Goal: Task Accomplishment & Management: Manage account settings

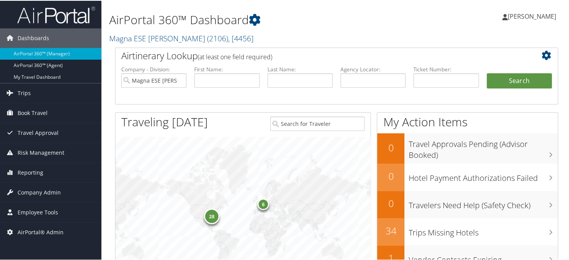
click at [304, 16] on h1 "AirPortal 360™ Dashboard" at bounding box center [260, 19] width 303 height 16
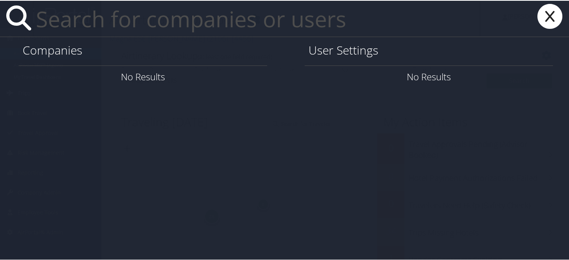
paste input "ranjit.pachha@magna.com"
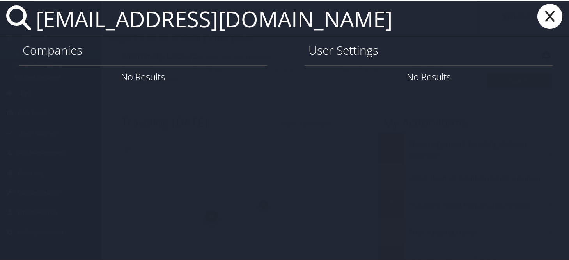
type input "ranjit.pachha@magna.com"
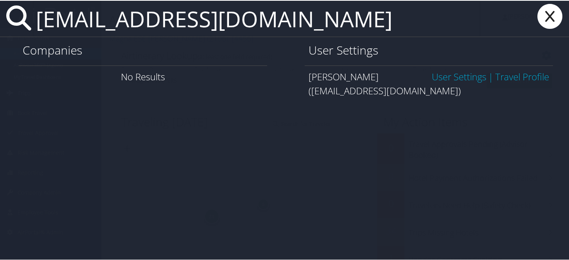
click at [437, 79] on link "User Settings" at bounding box center [459, 75] width 55 height 13
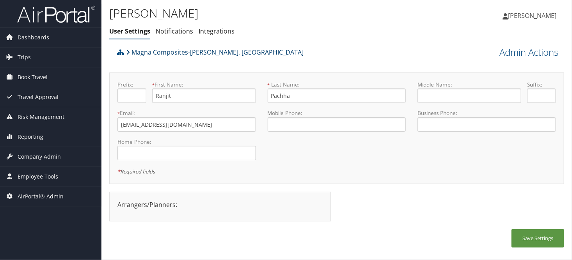
click at [175, 50] on link "Magna Composites-[PERSON_NAME], [GEOGRAPHIC_DATA]" at bounding box center [214, 52] width 177 height 16
click at [269, 23] on div "[PERSON_NAME] User Settings Notifications Integrations User Settings Notificati…" at bounding box center [260, 22] width 303 height 34
click at [37, 154] on span "Company Admin" at bounding box center [39, 157] width 43 height 20
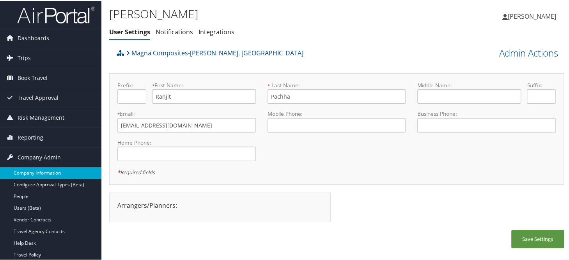
click at [37, 169] on link "Company Information" at bounding box center [50, 173] width 101 height 12
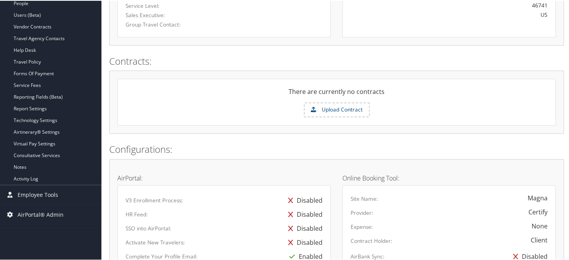
scroll to position [195, 0]
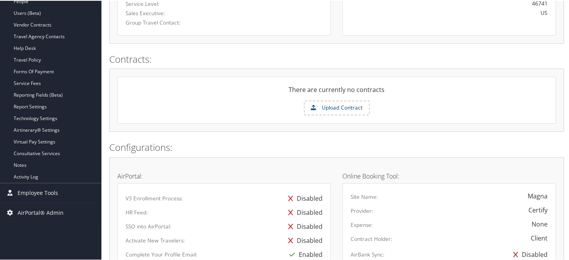
click at [272, 82] on div "There are currently no contracts Upload Contract" at bounding box center [336, 99] width 438 height 47
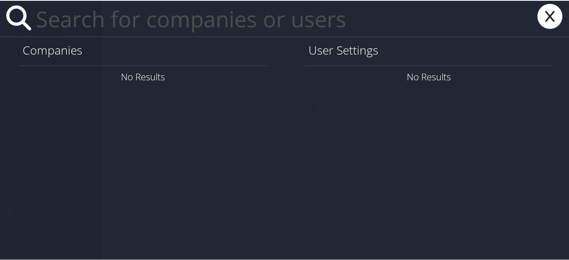
paste input "[EMAIL_ADDRESS][DOMAIN_NAME]"
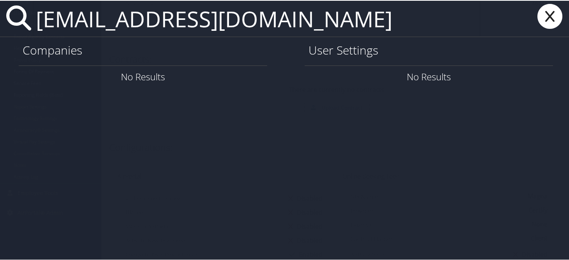
type input "[EMAIL_ADDRESS][DOMAIN_NAME]"
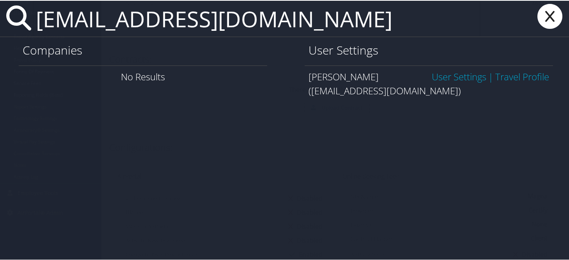
click at [455, 76] on link "User Settings" at bounding box center [459, 75] width 55 height 13
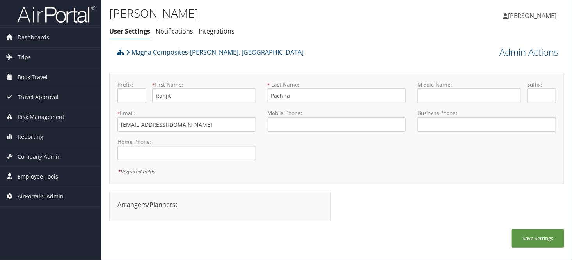
click at [287, 28] on ul "User Settings Notifications Integrations" at bounding box center [260, 32] width 303 height 14
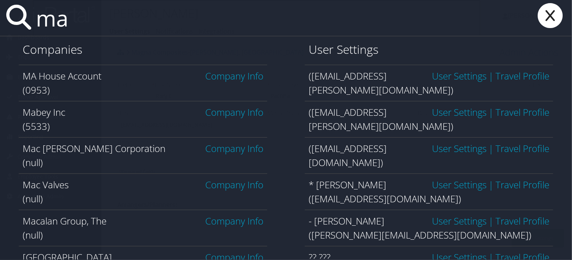
type input "ma"
click at [550, 21] on icon at bounding box center [549, 15] width 31 height 25
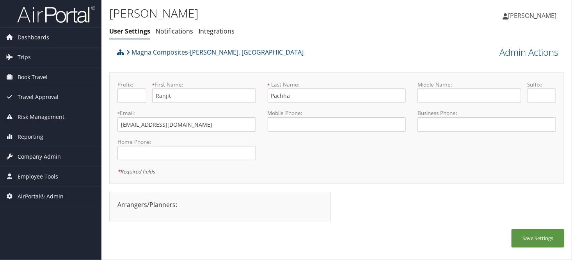
click at [33, 154] on span "Company Admin" at bounding box center [39, 157] width 43 height 20
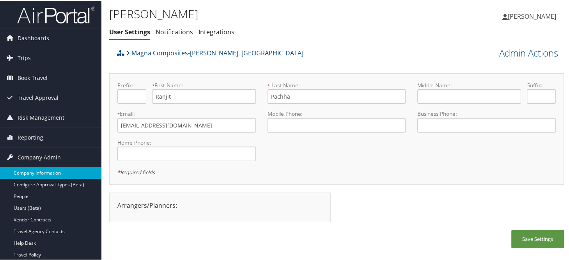
click at [32, 170] on link "Company Information" at bounding box center [50, 173] width 101 height 12
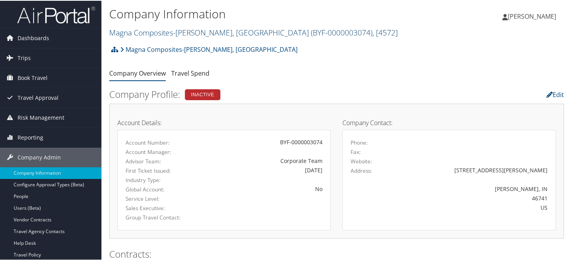
click at [158, 35] on link "Magna Composites-Grabill, IN ( BYF-0000003074 ) , [ 4572 ]" at bounding box center [253, 32] width 289 height 11
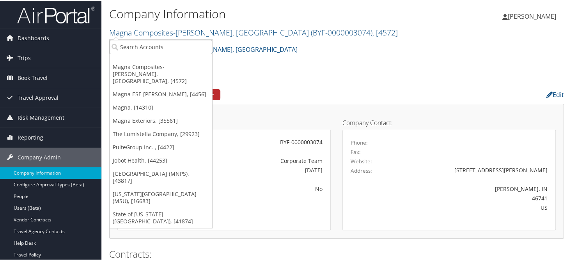
click at [156, 46] on input "search" at bounding box center [161, 46] width 103 height 14
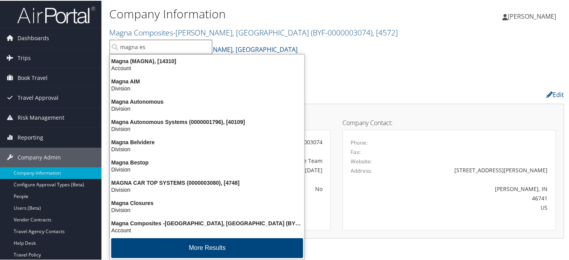
type input "magna ese"
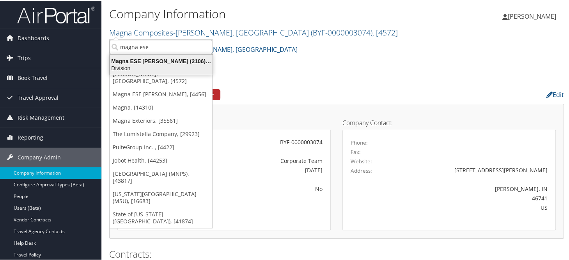
click at [154, 62] on div "Magna ESE Troy (2106), [4456]" at bounding box center [161, 60] width 112 height 7
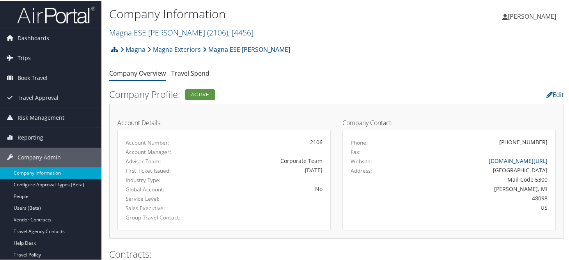
drag, startPoint x: 232, startPoint y: 47, endPoint x: 236, endPoint y: 50, distance: 5.2
click at [232, 47] on link "Magna ESE [PERSON_NAME]" at bounding box center [246, 49] width 87 height 16
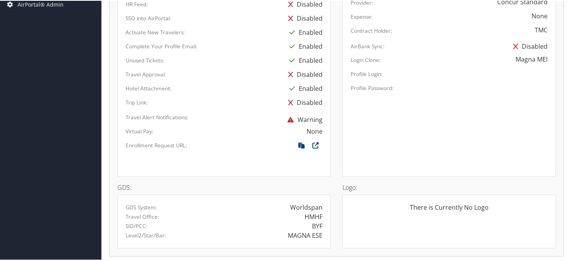
scroll to position [429, 0]
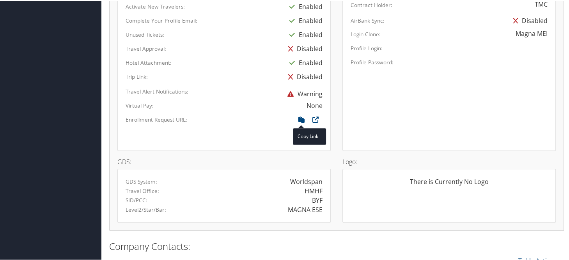
click at [299, 120] on span at bounding box center [301, 119] width 14 height 9
click at [297, 116] on icon at bounding box center [301, 121] width 14 height 10
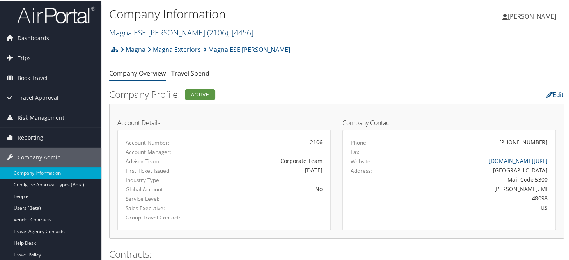
click at [140, 32] on link "Magna ESE [PERSON_NAME] ( 2106 ) , [ 4456 ]" at bounding box center [181, 32] width 144 height 11
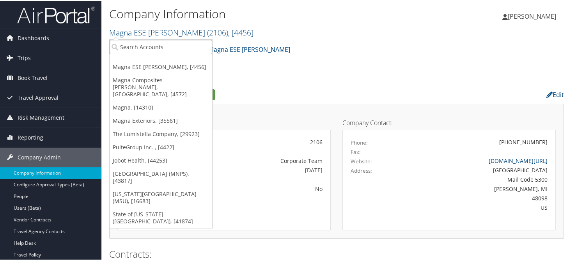
paste input "MAGNA Exteriors America Holdings Inc."
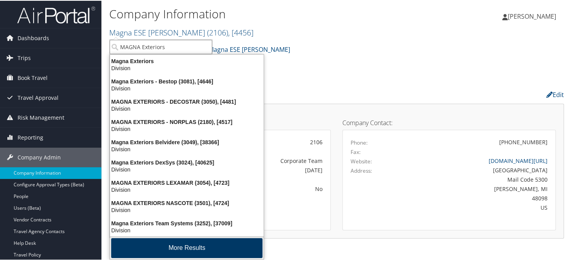
click at [215, 245] on button "More Results" at bounding box center [186, 248] width 151 height 20
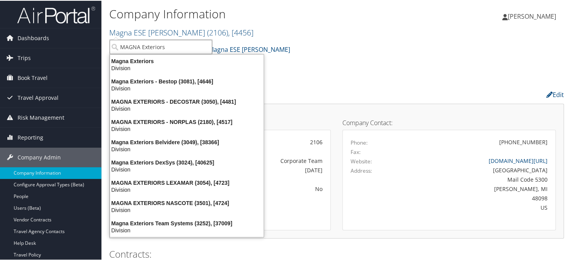
type input "MAGNA Exteriors"
